Goal: Transaction & Acquisition: Purchase product/service

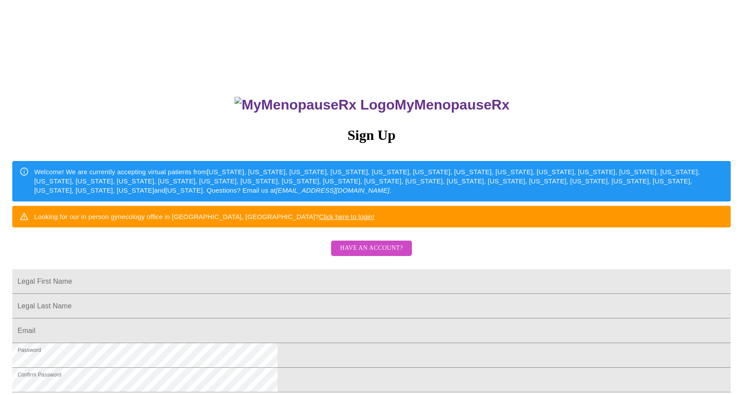
click at [370, 254] on span "Have an account?" at bounding box center [371, 248] width 63 height 11
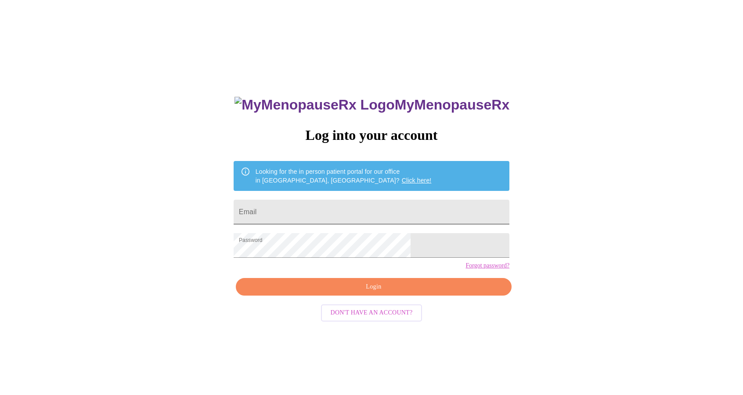
click at [355, 208] on input "Email" at bounding box center [372, 211] width 276 height 25
type input "[EMAIL_ADDRESS][DOMAIN_NAME]"
click at [373, 292] on span "Login" at bounding box center [374, 286] width 256 height 11
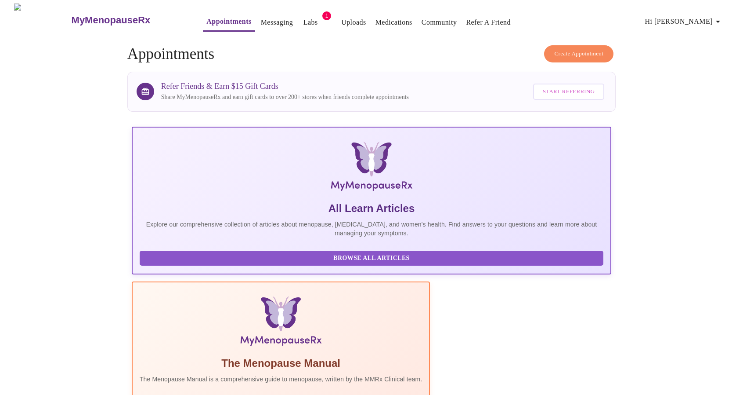
click at [304, 16] on link "Labs" at bounding box center [311, 22] width 14 height 12
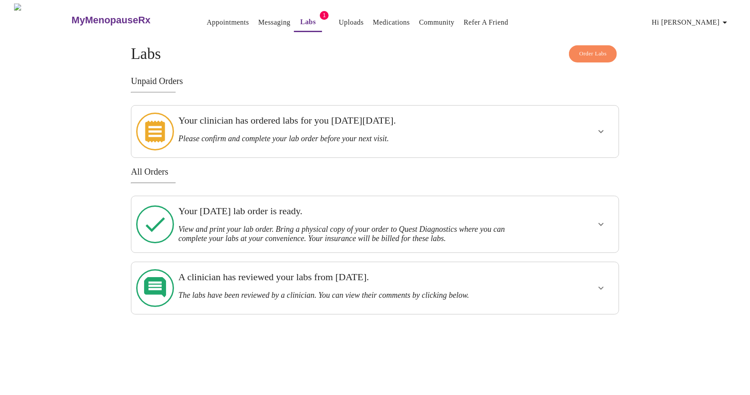
click at [602, 126] on icon "show more" at bounding box center [601, 131] width 11 height 11
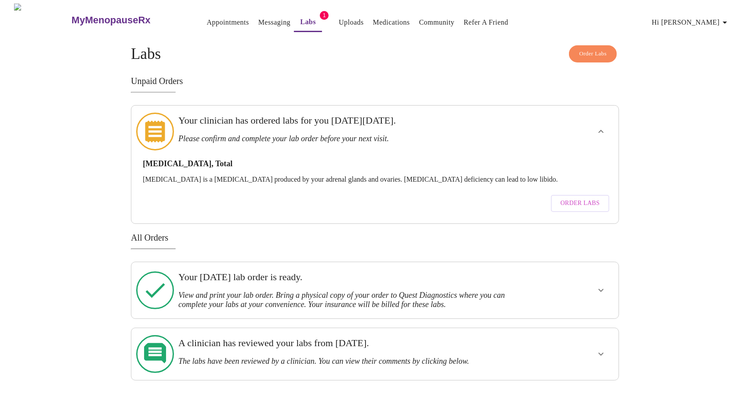
click at [602, 126] on icon "show more" at bounding box center [601, 131] width 11 height 11
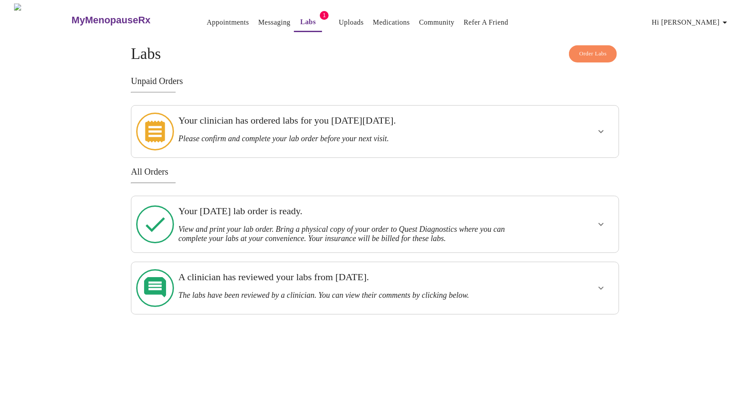
click at [604, 126] on icon "show more" at bounding box center [601, 131] width 11 height 11
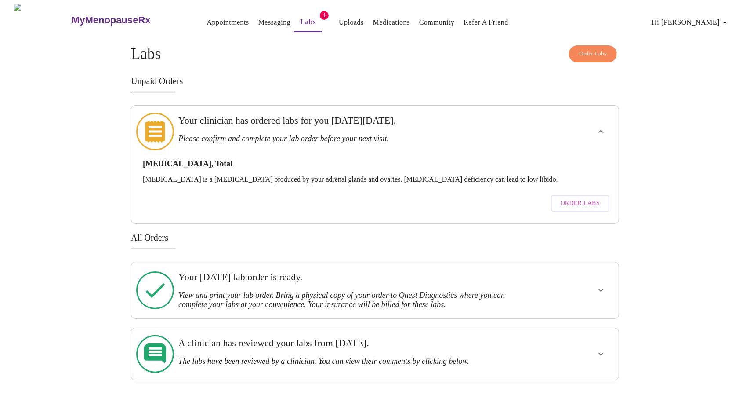
click at [579, 198] on span "Order Labs" at bounding box center [580, 203] width 39 height 11
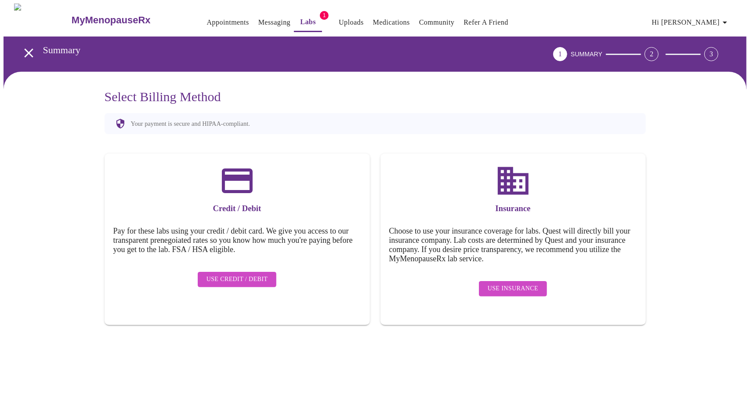
click at [258, 16] on link "Messaging" at bounding box center [274, 22] width 32 height 12
click at [22, 51] on icon "open drawer" at bounding box center [28, 52] width 15 height 15
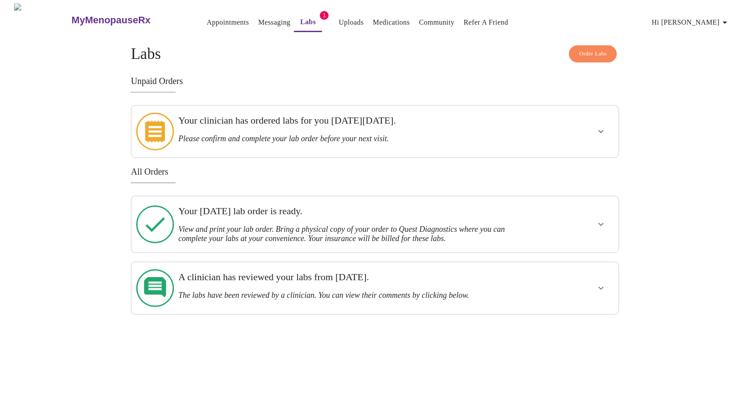
click at [601, 130] on icon "show more" at bounding box center [601, 131] width 11 height 11
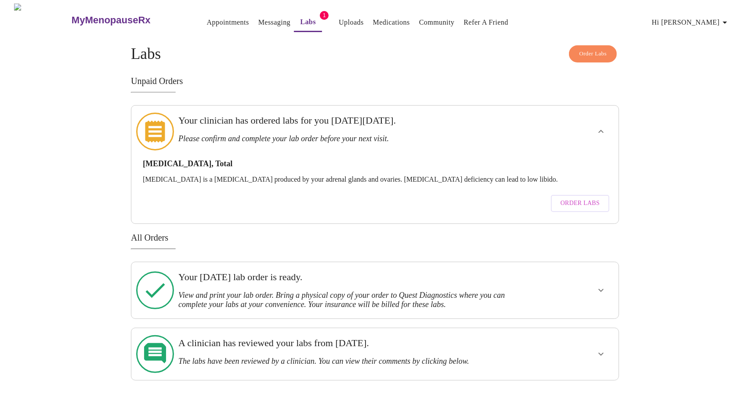
click at [579, 198] on span "Order Labs" at bounding box center [580, 203] width 39 height 11
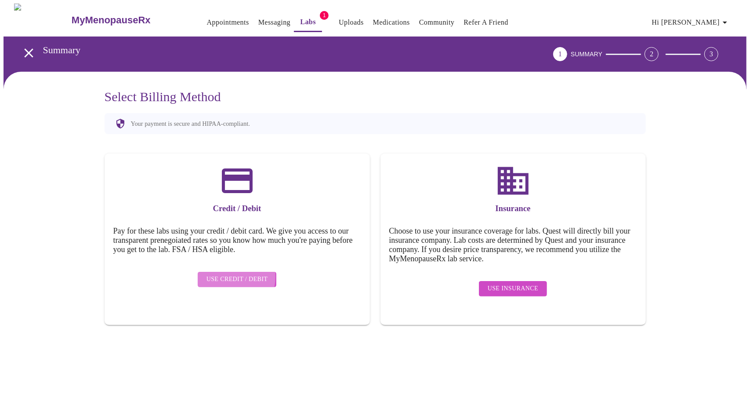
click at [224, 274] on span "Use Credit / Debit" at bounding box center [238, 279] width 62 height 11
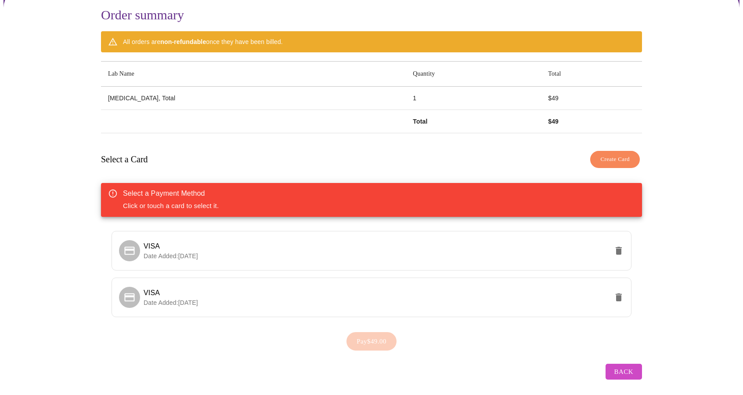
scroll to position [82, 0]
click at [554, 252] on p "Date Added: [DATE]" at bounding box center [376, 255] width 465 height 9
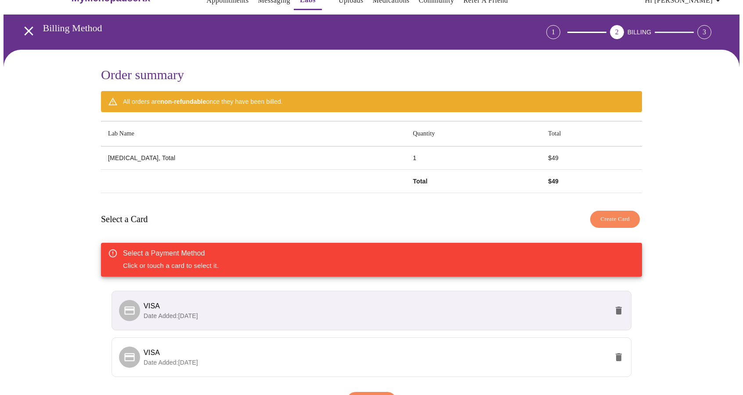
scroll to position [0, 0]
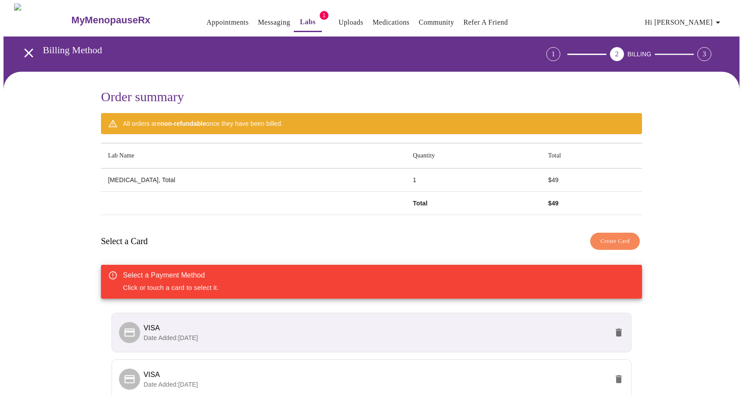
click at [716, 18] on span "Hi [PERSON_NAME]" at bounding box center [684, 22] width 78 height 12
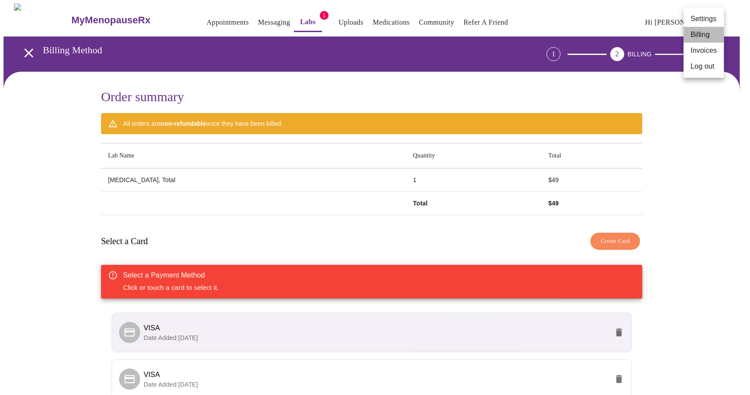
click at [708, 32] on li "Billing" at bounding box center [704, 35] width 40 height 16
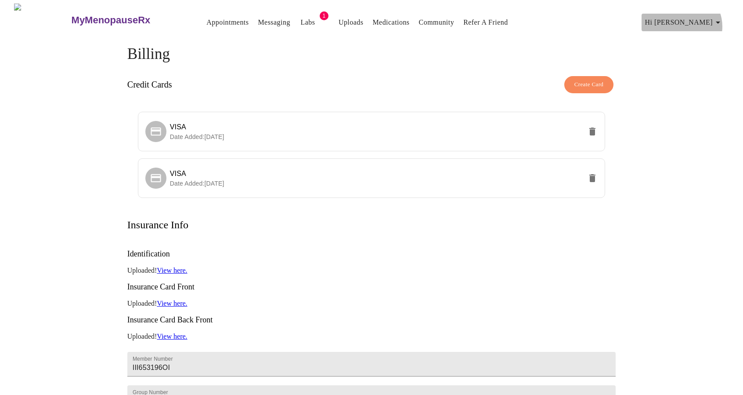
click at [716, 23] on span "Hi [PERSON_NAME]" at bounding box center [684, 22] width 78 height 12
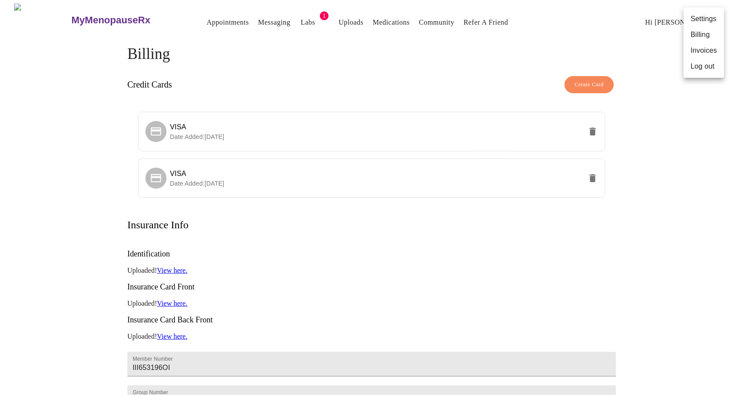
click at [693, 54] on li "Invoices" at bounding box center [704, 51] width 40 height 16
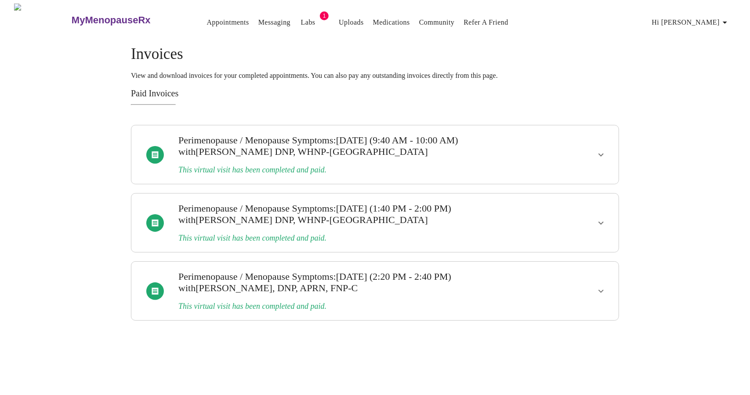
click at [301, 24] on link "Labs" at bounding box center [308, 22] width 14 height 12
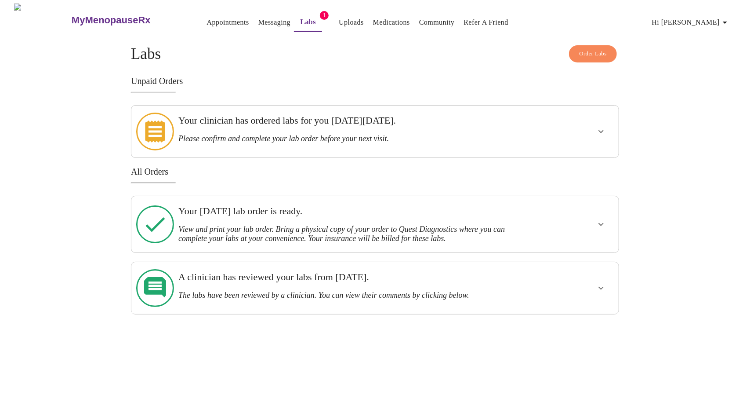
click at [603, 130] on icon "show more" at bounding box center [601, 131] width 11 height 11
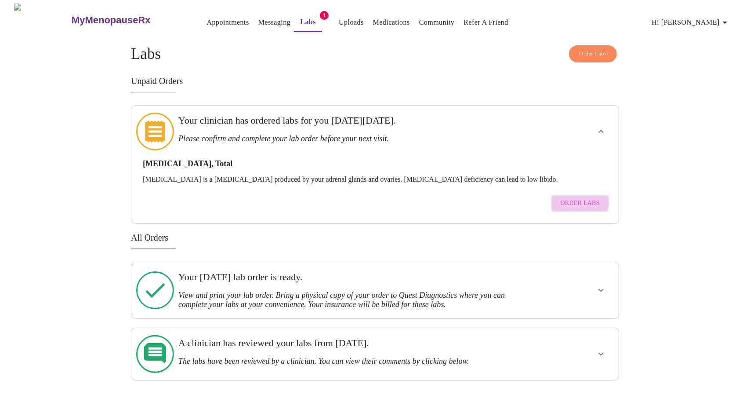
click at [578, 198] on span "Order Labs" at bounding box center [580, 203] width 39 height 11
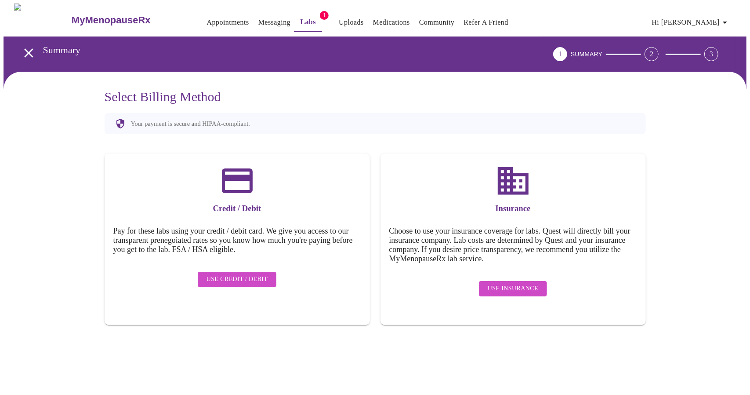
click at [243, 274] on span "Use Credit / Debit" at bounding box center [238, 279] width 62 height 11
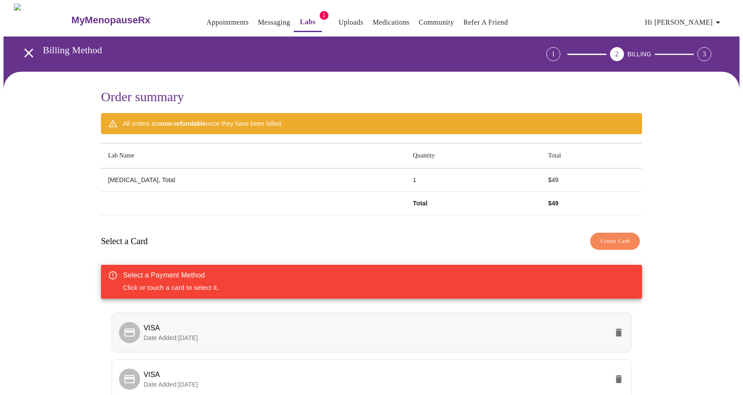
click at [293, 333] on p "Date Added: [DATE]" at bounding box center [376, 337] width 465 height 9
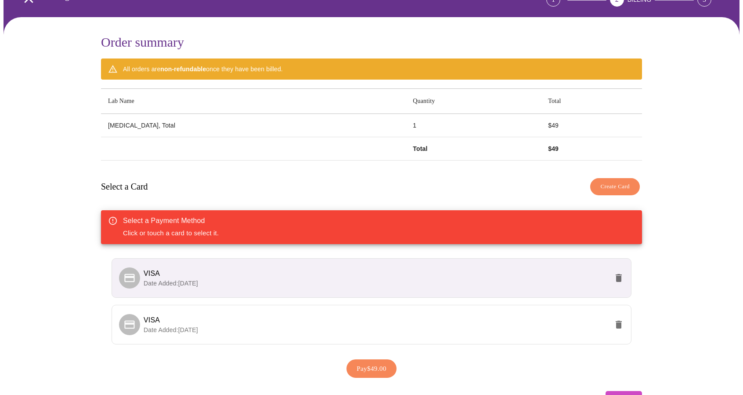
scroll to position [82, 0]
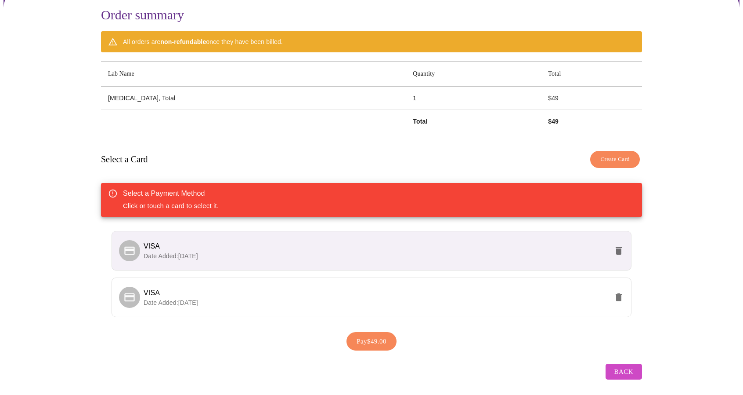
click at [358, 336] on span "Pay $49.00" at bounding box center [372, 340] width 30 height 11
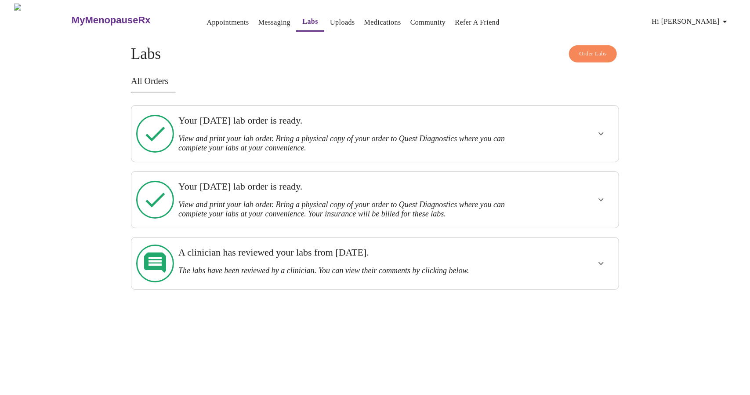
click at [601, 194] on icon "show more" at bounding box center [601, 199] width 11 height 11
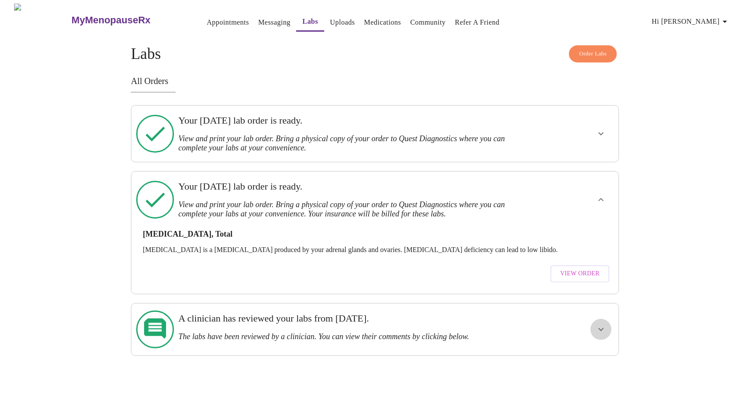
click at [598, 324] on icon "show more" at bounding box center [601, 329] width 11 height 11
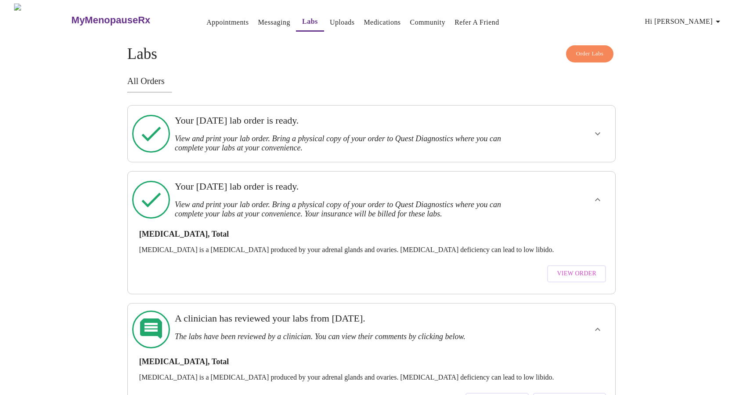
scroll to position [19, 0]
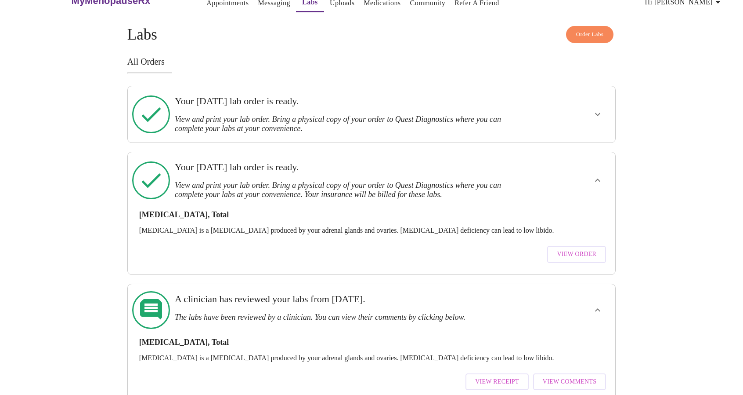
click at [576, 249] on span "View Order" at bounding box center [577, 254] width 40 height 11
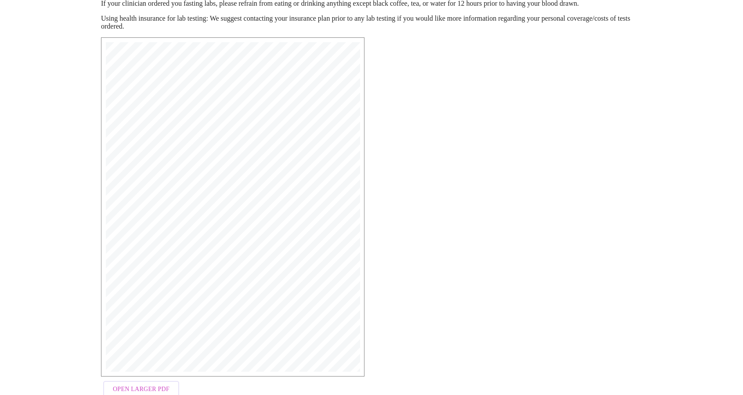
scroll to position [146, 0]
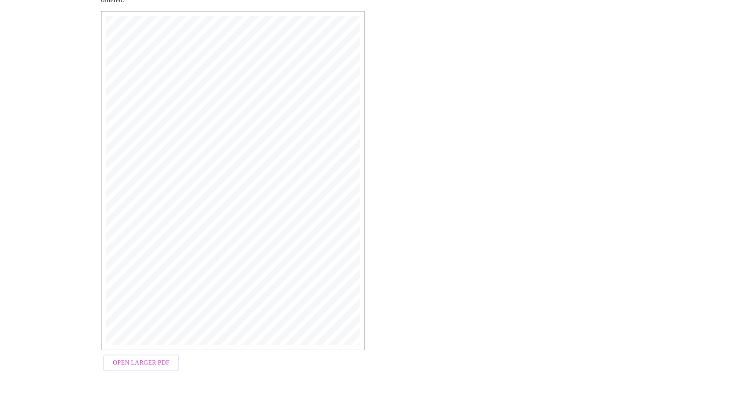
click at [128, 363] on span "Open Larger PDF" at bounding box center [141, 362] width 57 height 11
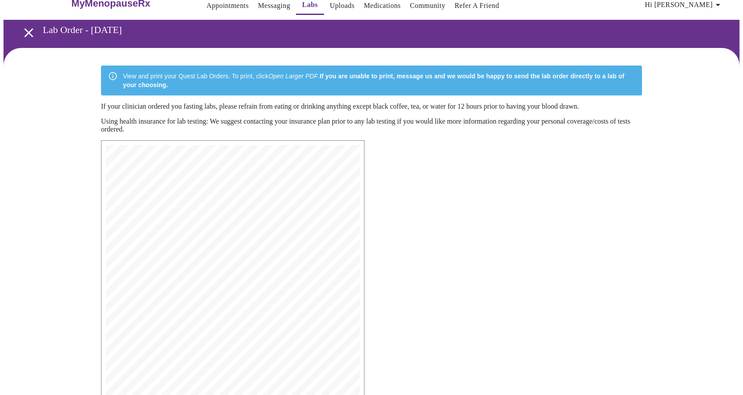
scroll to position [0, 0]
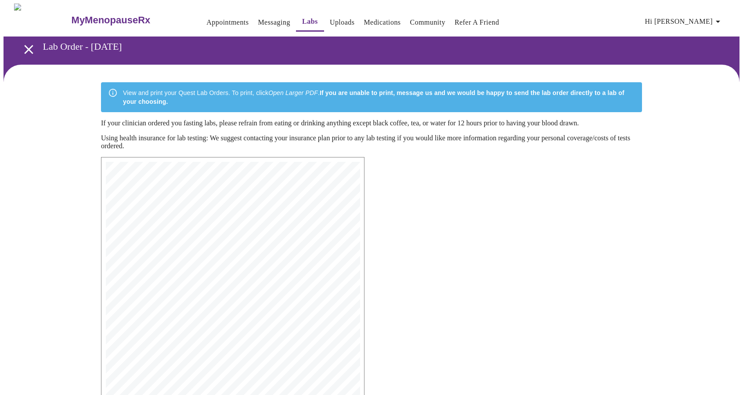
click at [258, 18] on link "Messaging" at bounding box center [274, 22] width 32 height 12
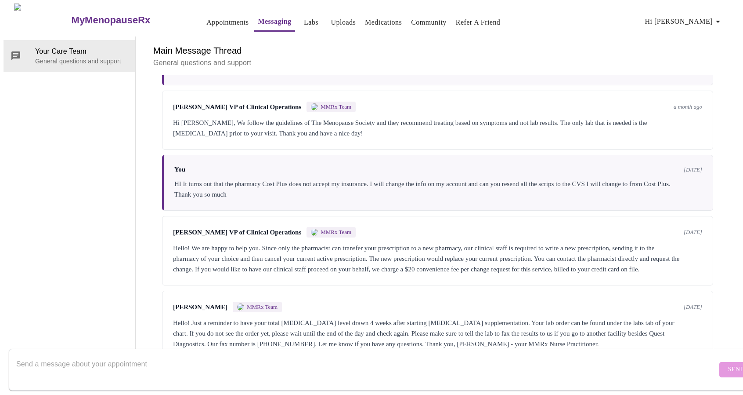
scroll to position [1665, 0]
click at [285, 355] on textarea "Send a message about your appointment" at bounding box center [366, 369] width 701 height 28
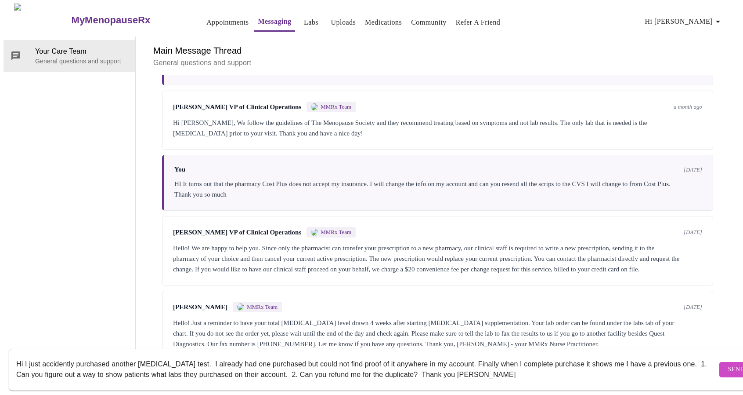
type textarea "Hi I just accidently purchased another [MEDICAL_DATA] test. I already had one p…"
click at [728, 364] on span "Send" at bounding box center [736, 369] width 17 height 11
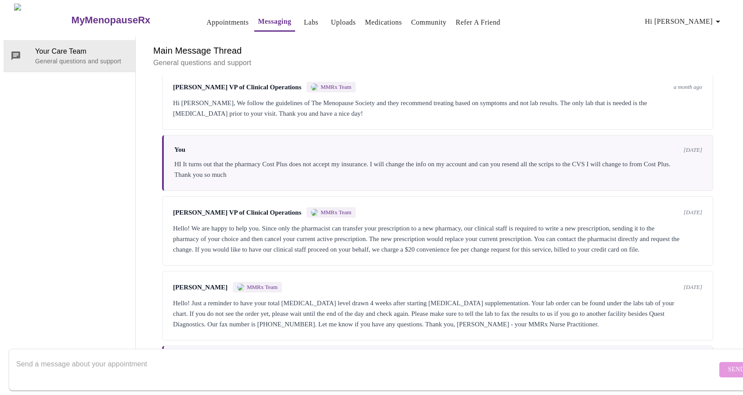
scroll to position [1453, 0]
